Goal: Information Seeking & Learning: Learn about a topic

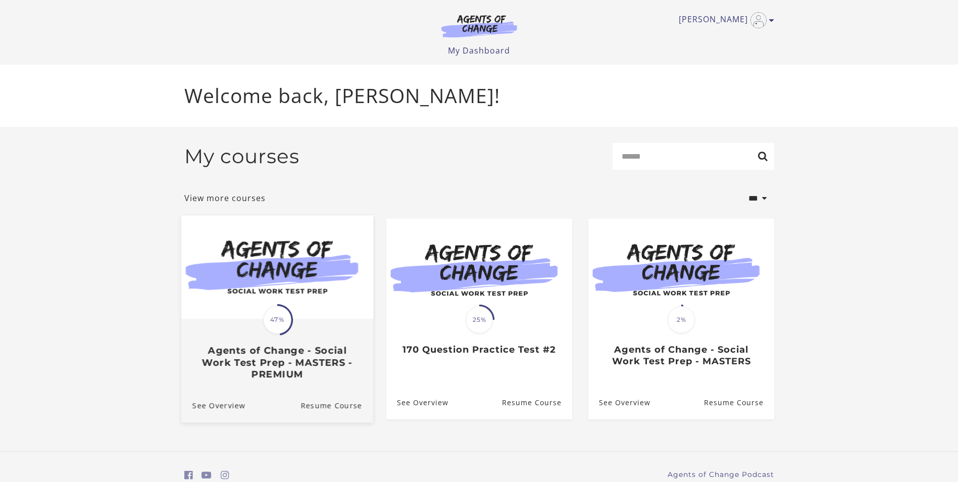
click at [278, 325] on span "47%" at bounding box center [277, 320] width 28 height 28
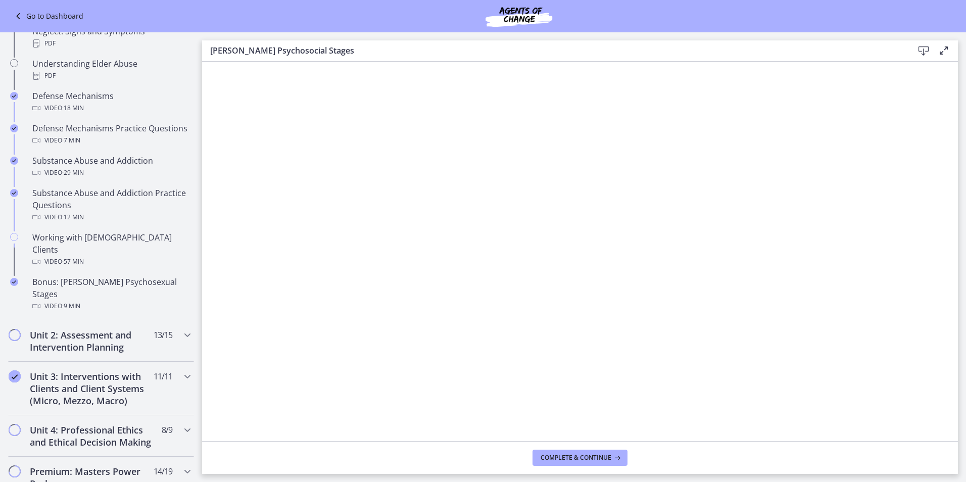
scroll to position [533, 0]
click at [181, 327] on icon "Chapters" at bounding box center [187, 333] width 12 height 12
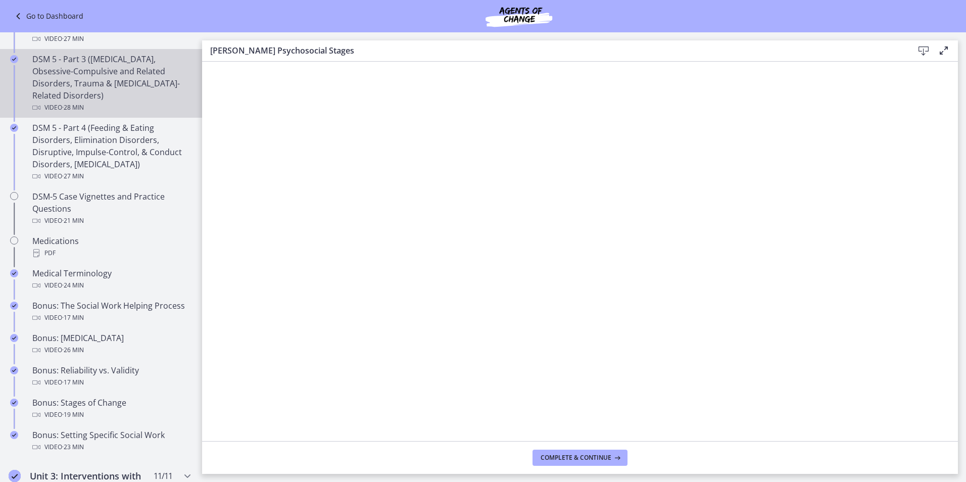
click at [62, 84] on div "DSM 5 - Part 3 (Anxiety Disorders, Obsessive-Compulsive and Related Disorders, …" at bounding box center [111, 83] width 158 height 61
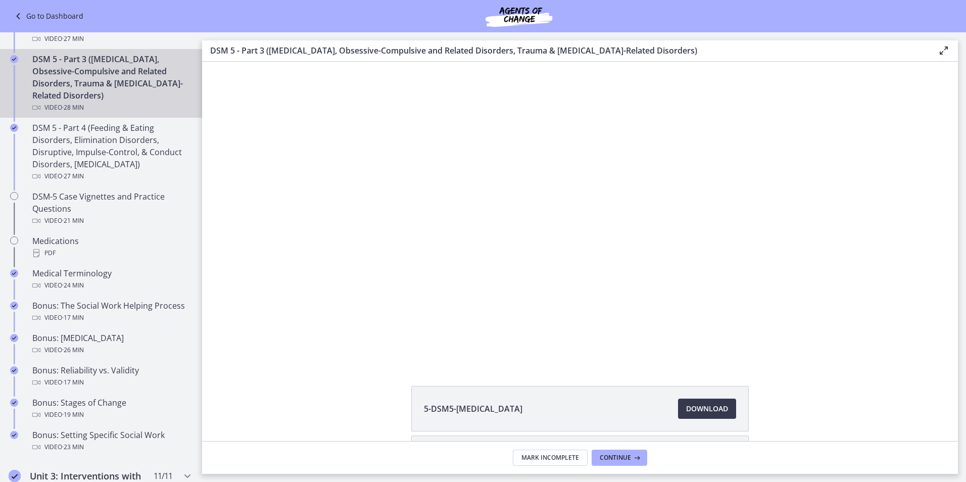
click at [401, 383] on div "5-DSM5-Anxiety Disorders Download Opens in a new window 6-DSM5-Obsessive-Compul…" at bounding box center [580, 251] width 756 height 379
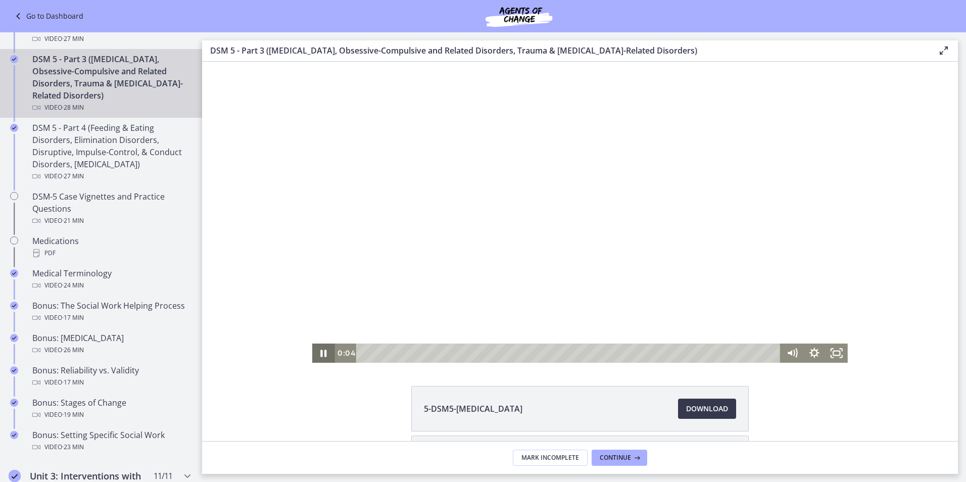
click at [320, 351] on icon "Pause" at bounding box center [323, 352] width 22 height 19
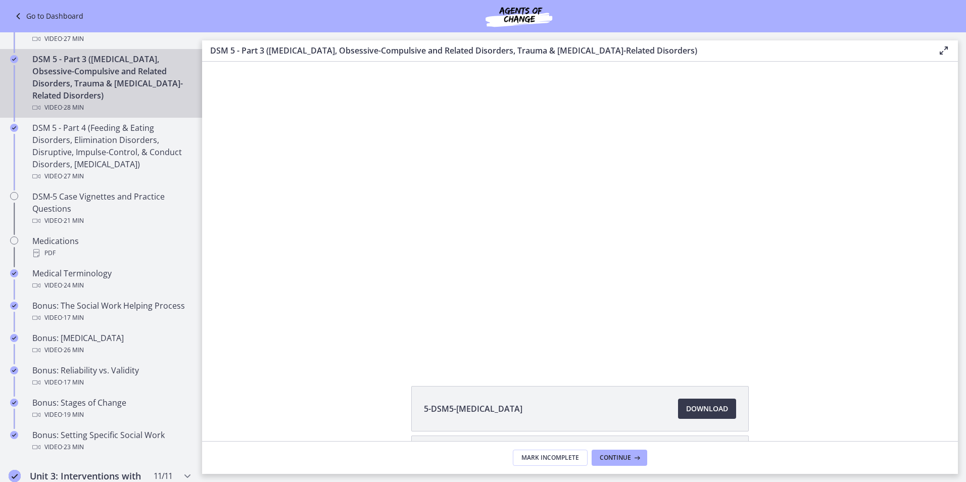
click at [35, 14] on link "Go to Dashboard" at bounding box center [47, 16] width 71 height 12
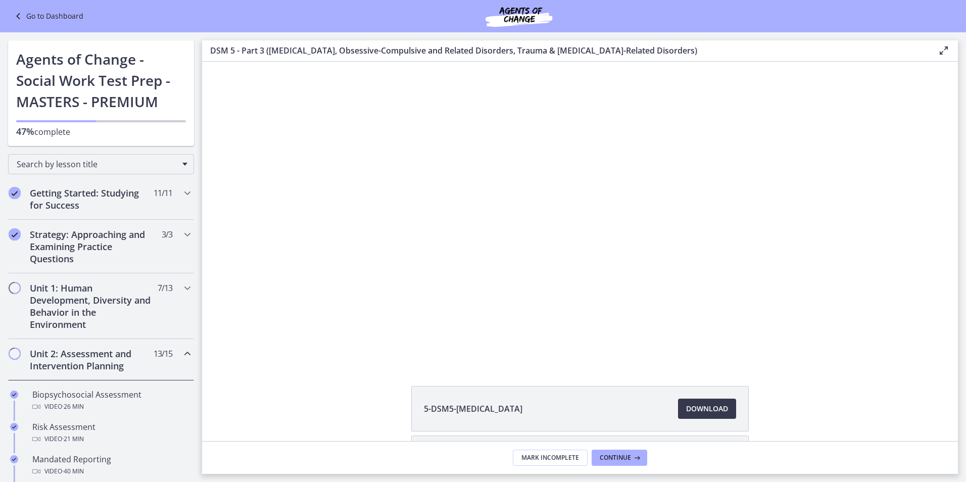
click at [17, 11] on icon at bounding box center [19, 16] width 14 height 12
